Goal: Navigation & Orientation: Understand site structure

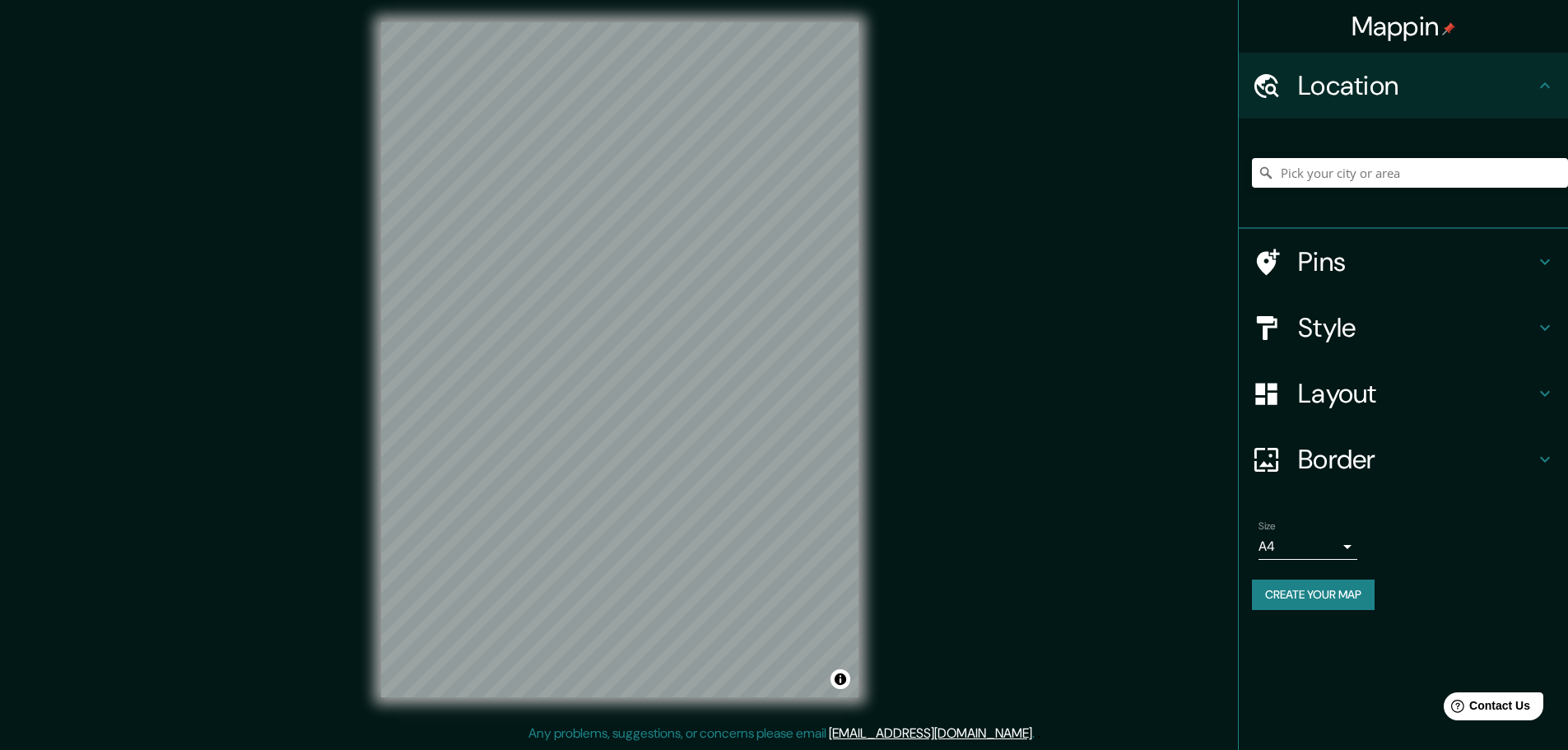
click at [887, 213] on div "Mappin Location Pins Style Layout Border Choose a border. Hint : you can make l…" at bounding box center [784, 372] width 1568 height 754
click at [942, 270] on div "Mappin Location Pins Style Layout Border Choose a border. Hint : you can make l…" at bounding box center [784, 372] width 1568 height 754
click at [866, 435] on div "© Mapbox © OpenStreetMap Improve this map" at bounding box center [619, 359] width 530 height 727
click at [322, 443] on div "Mappin Location Pins Style Layout Border Choose a border. Hint : you can make l…" at bounding box center [784, 372] width 1568 height 754
click at [373, 424] on div "© Mapbox © OpenStreetMap Improve this map" at bounding box center [619, 359] width 530 height 727
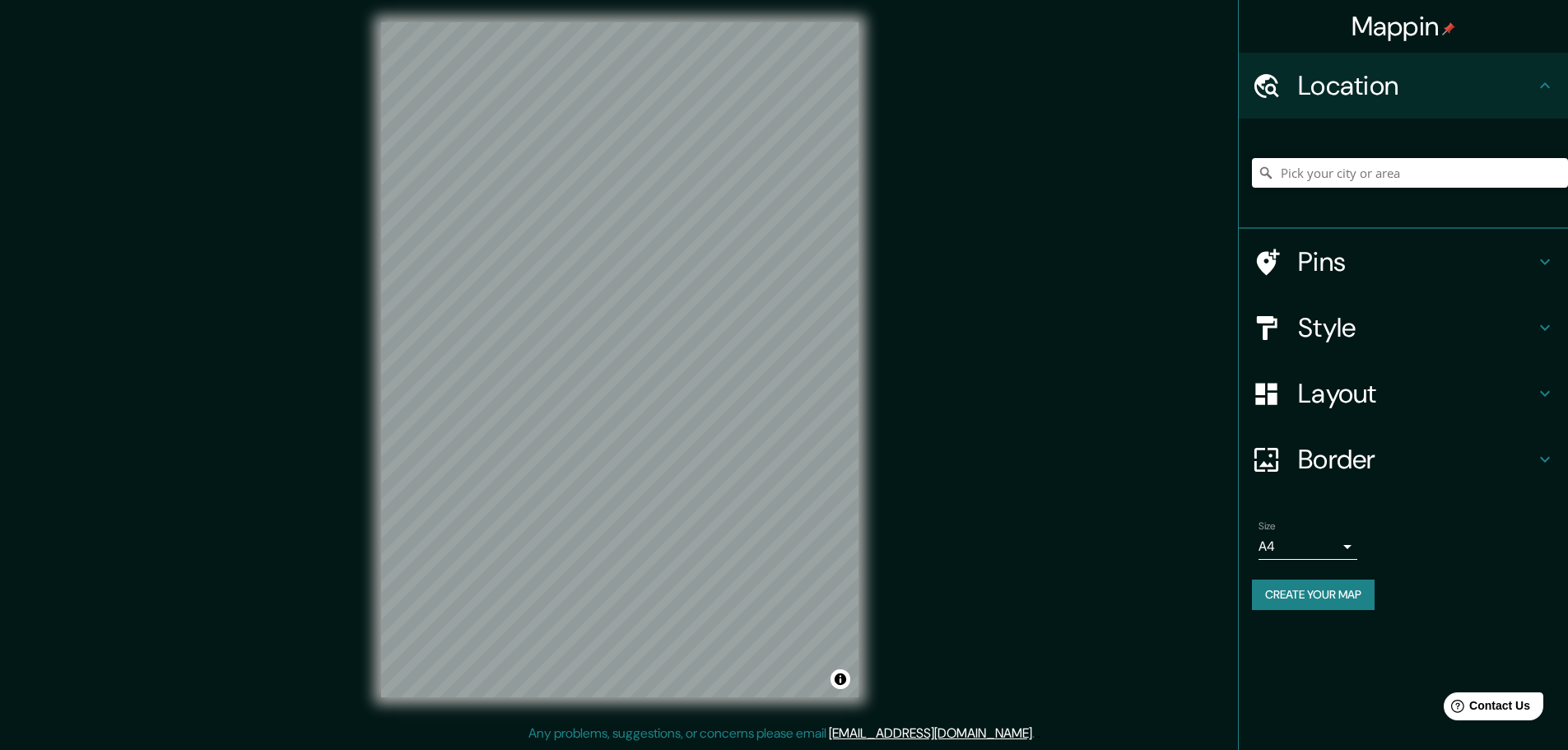
click at [419, 0] on html "Mappin Location Pins Style Layout Border Choose a border. Hint : you can make l…" at bounding box center [784, 371] width 1568 height 750
click at [871, 302] on div "© Mapbox © OpenStreetMap Improve this map" at bounding box center [619, 359] width 530 height 727
click at [1000, 437] on div "Mappin Location Pins Style Layout Border Choose a border. Hint : you can make l…" at bounding box center [784, 372] width 1568 height 754
click at [317, 746] on html "Mappin Location Pins Style Layout Border Choose a border. Hint : you can make l…" at bounding box center [784, 371] width 1568 height 750
click at [0, 487] on div "Mappin Location Pins Style Layout Border Choose a border. Hint : you can make l…" at bounding box center [784, 372] width 1568 height 754
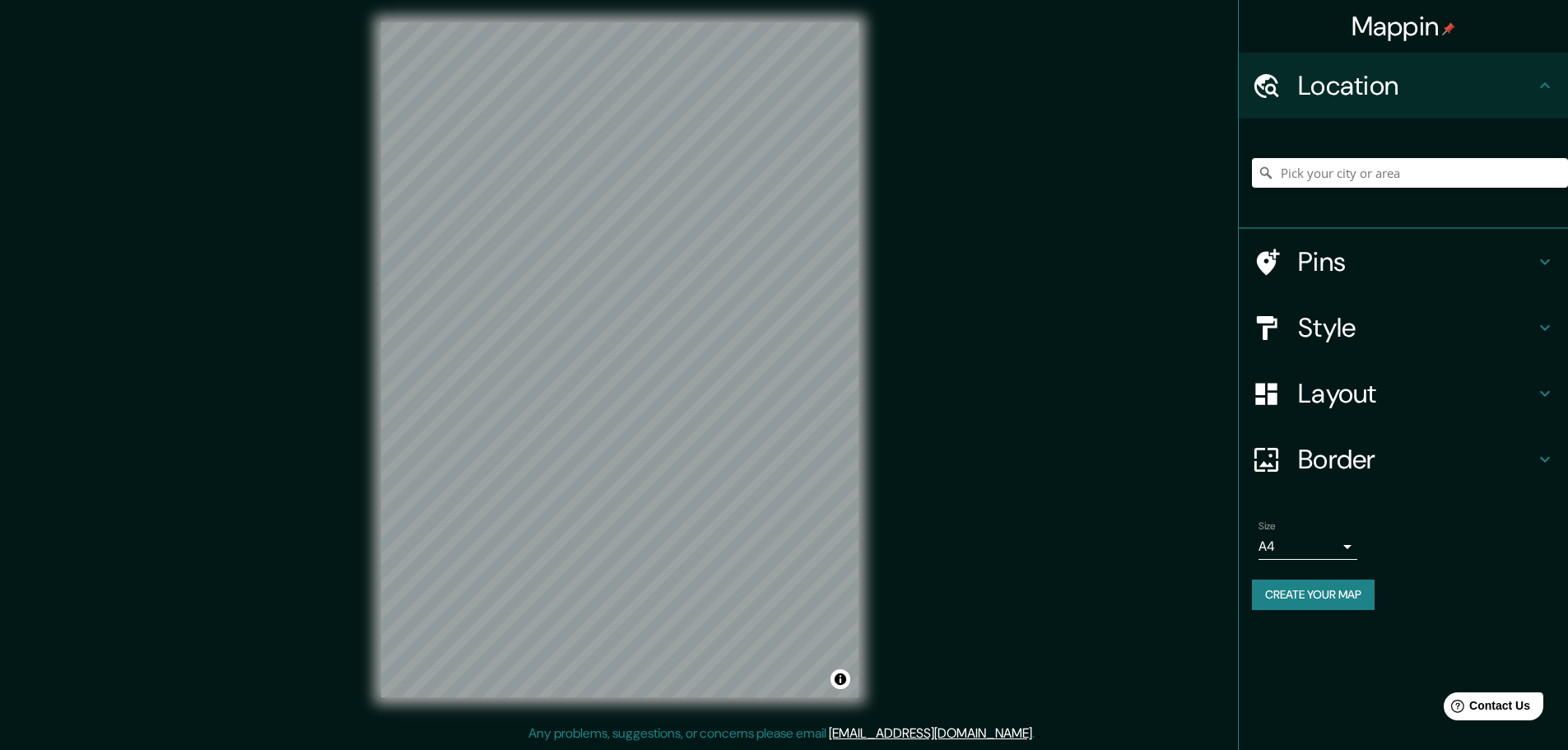
click at [947, 424] on div "Mappin Location Pins Style Layout Border Choose a border. Hint : you can make l…" at bounding box center [784, 372] width 1568 height 754
click at [878, 144] on div "© Mapbox © OpenStreetMap Improve this map" at bounding box center [619, 359] width 530 height 727
click at [640, 0] on html "Mappin Location Pins Style Layout Border Choose a border. Hint : you can make l…" at bounding box center [784, 371] width 1568 height 750
click at [287, 405] on div "Mappin Location Pins Style Layout Border Choose a border. Hint : you can make l…" at bounding box center [784, 372] width 1568 height 754
click at [315, 565] on div "Mappin Location Pins Style Layout Border Choose a border. Hint : you can make l…" at bounding box center [784, 372] width 1568 height 754
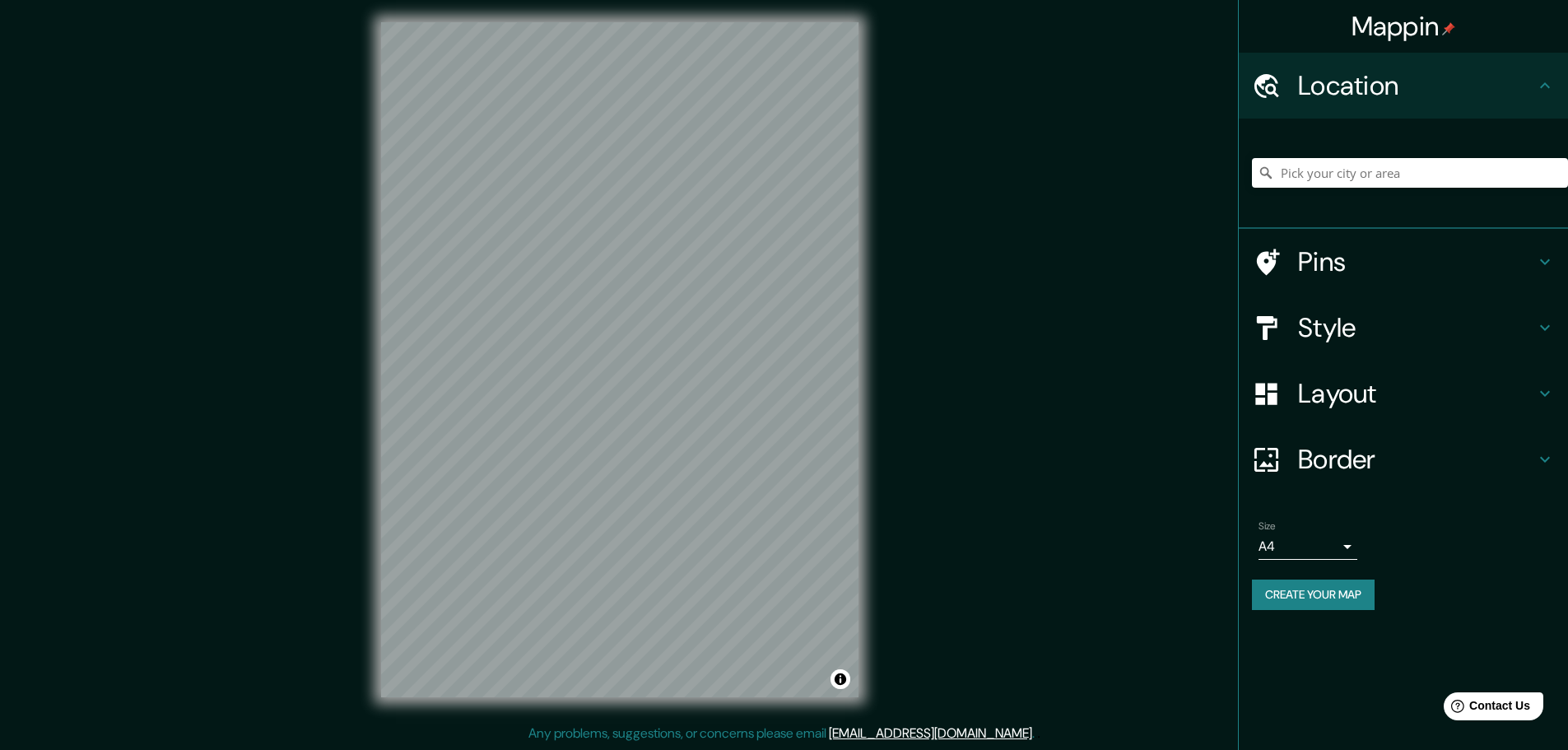
click at [294, 591] on div "Mappin Location Pins Style Layout Border Choose a border. Hint : you can make l…" at bounding box center [784, 372] width 1568 height 754
click at [1114, 243] on div "Mappin Location Pins Style Layout Border Choose a border. Hint : you can make l…" at bounding box center [784, 372] width 1568 height 754
